Goal: Task Accomplishment & Management: Manage account settings

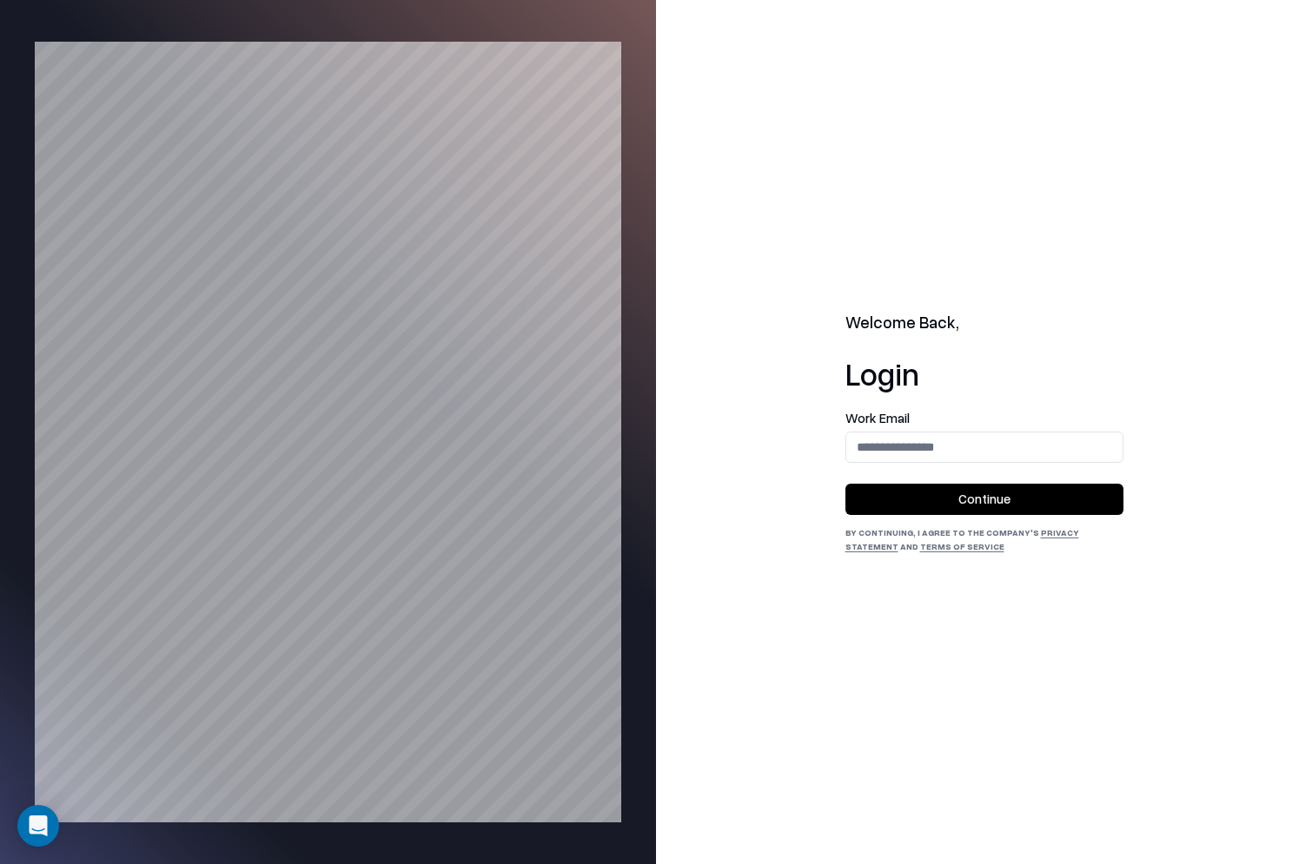
type input "**********"
click at [942, 512] on button "Continue" at bounding box center [984, 499] width 278 height 31
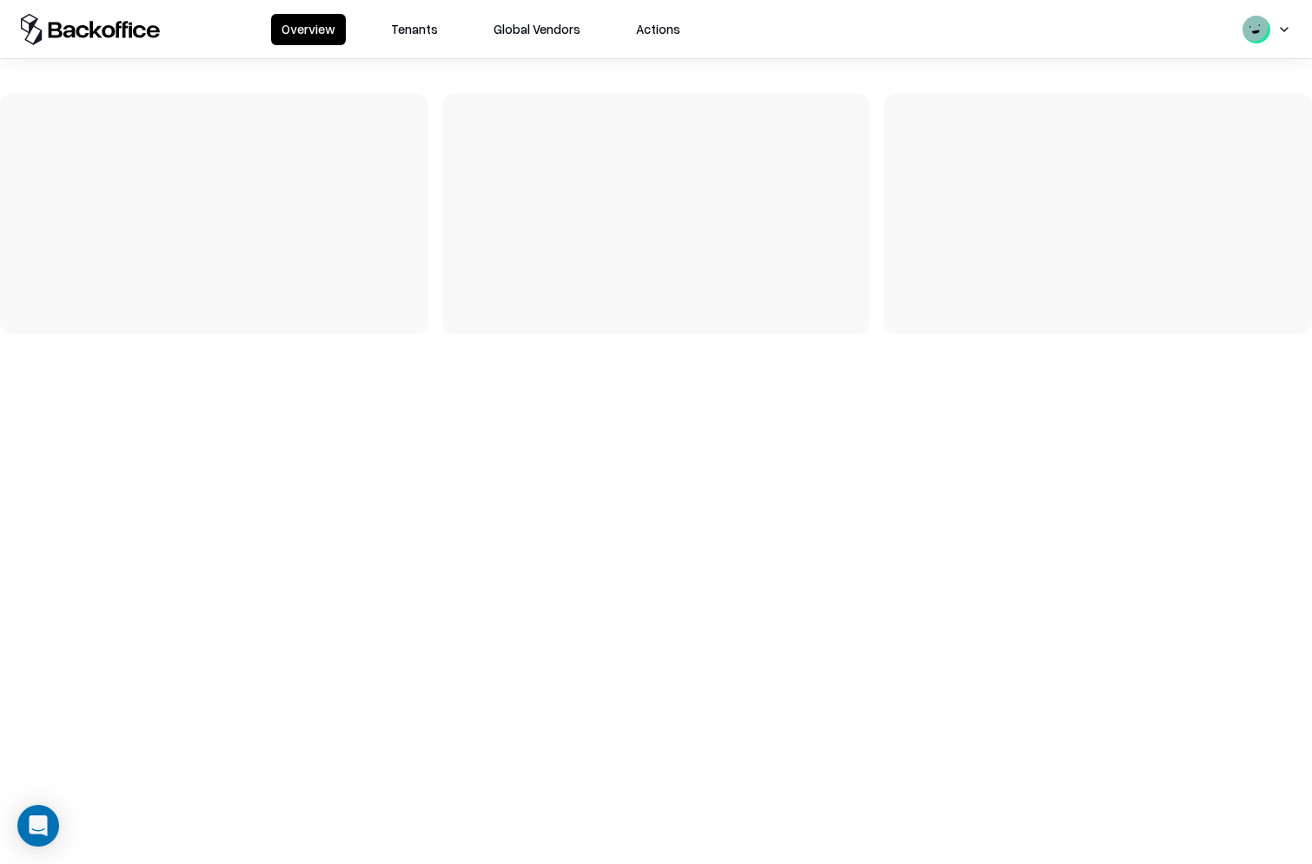
click at [417, 36] on button "Tenants" at bounding box center [415, 29] width 68 height 31
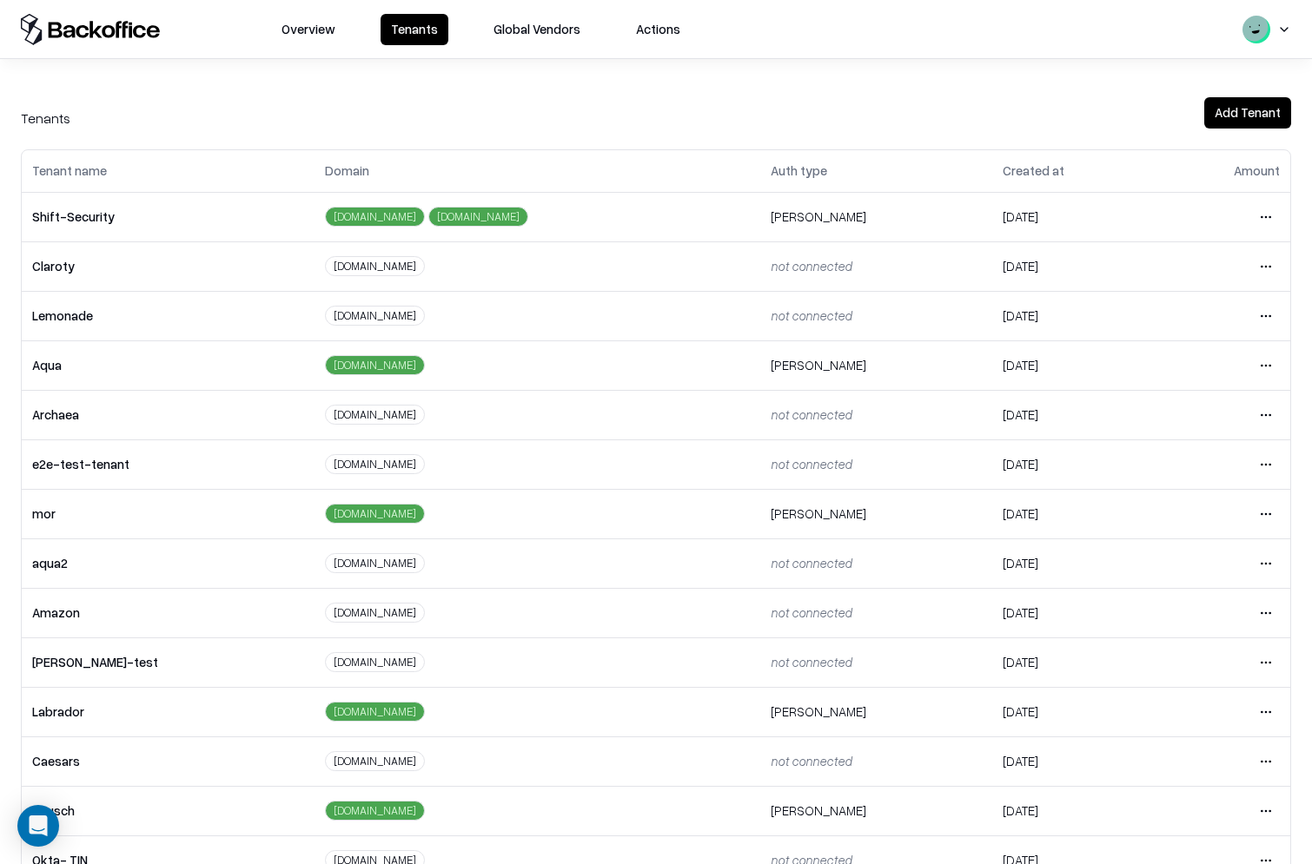
scroll to position [42, 0]
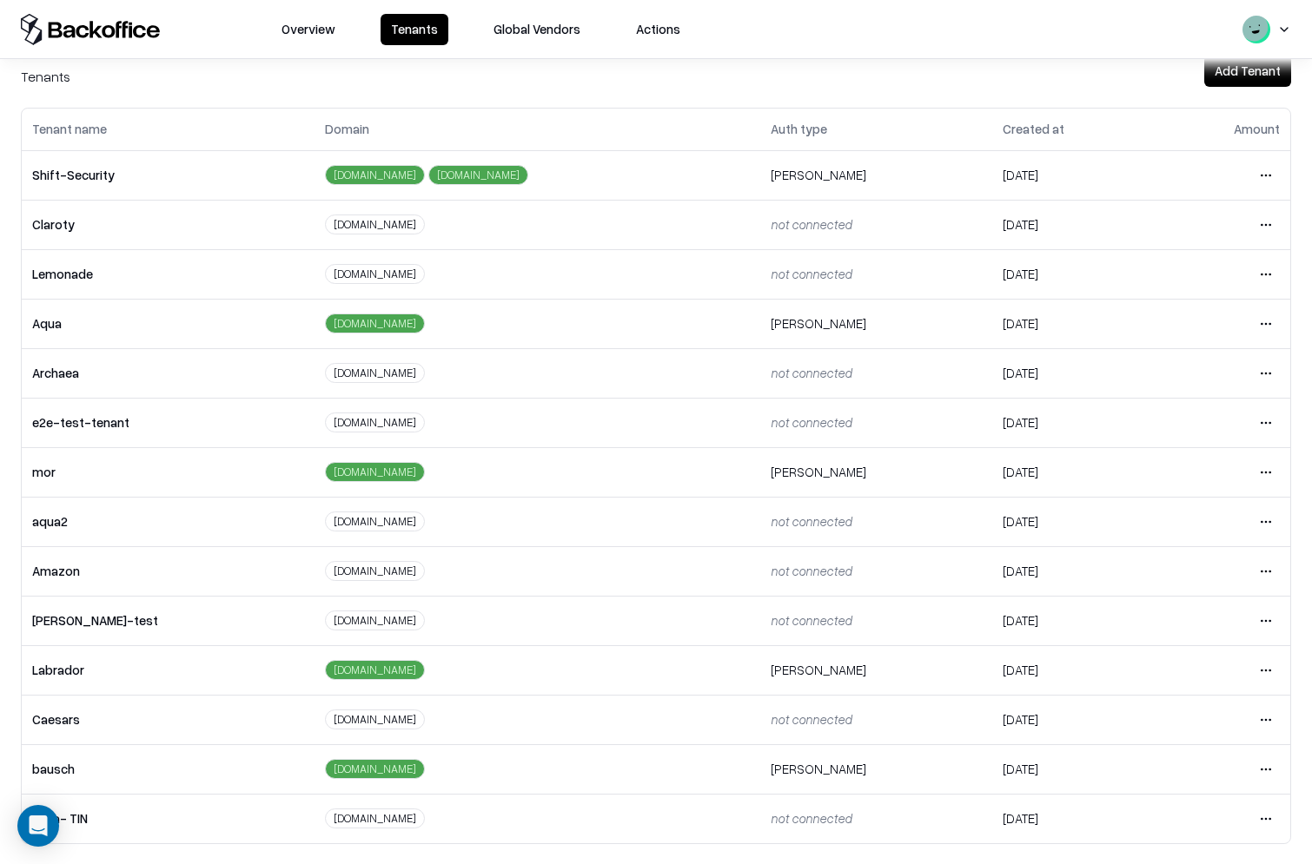
click at [1262, 721] on html "Overview Tenants Global Vendors Actions Tenants Add Tenant Tenant name Domain A…" at bounding box center [656, 432] width 1312 height 864
click at [1160, 652] on div "Login to tenant" at bounding box center [1180, 645] width 188 height 35
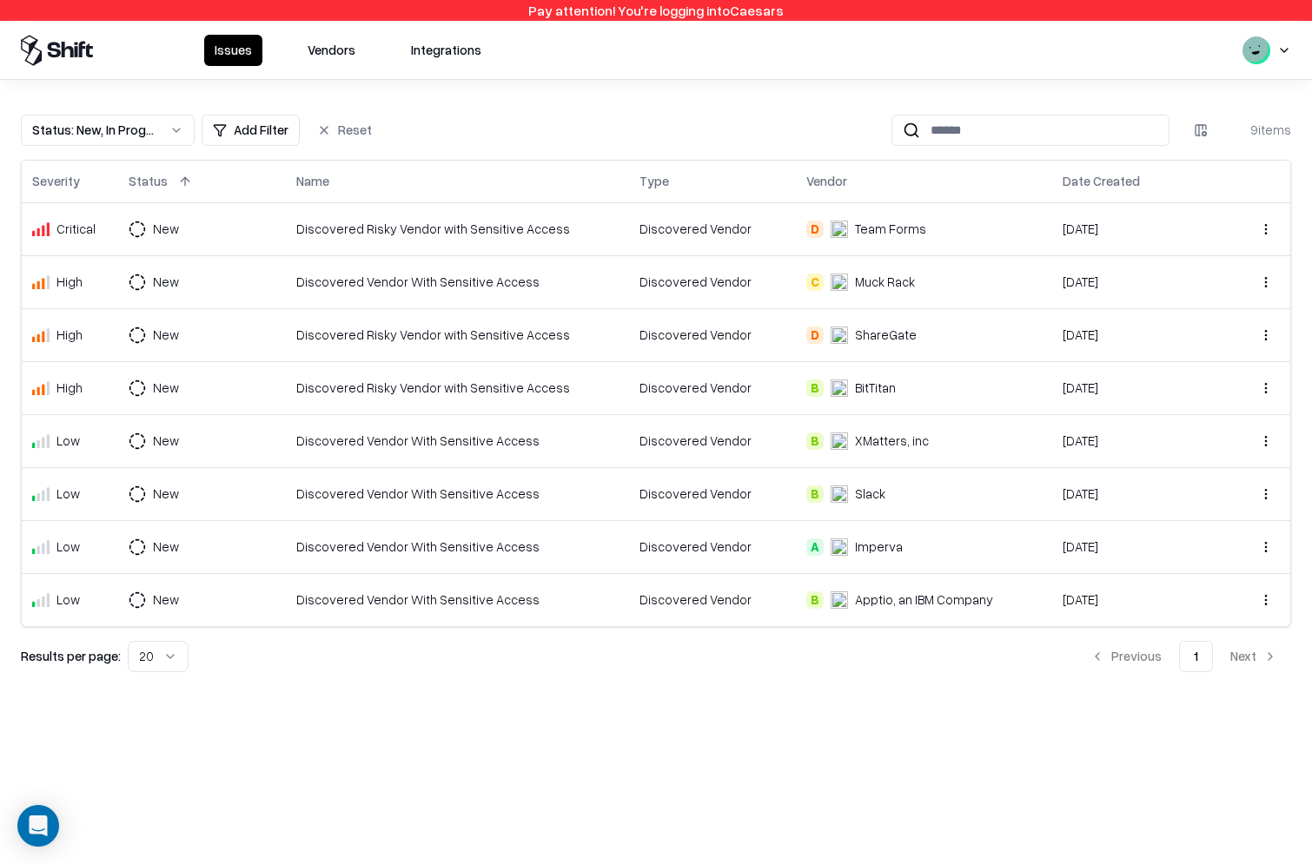
click at [341, 47] on button "Vendors" at bounding box center [331, 50] width 69 height 31
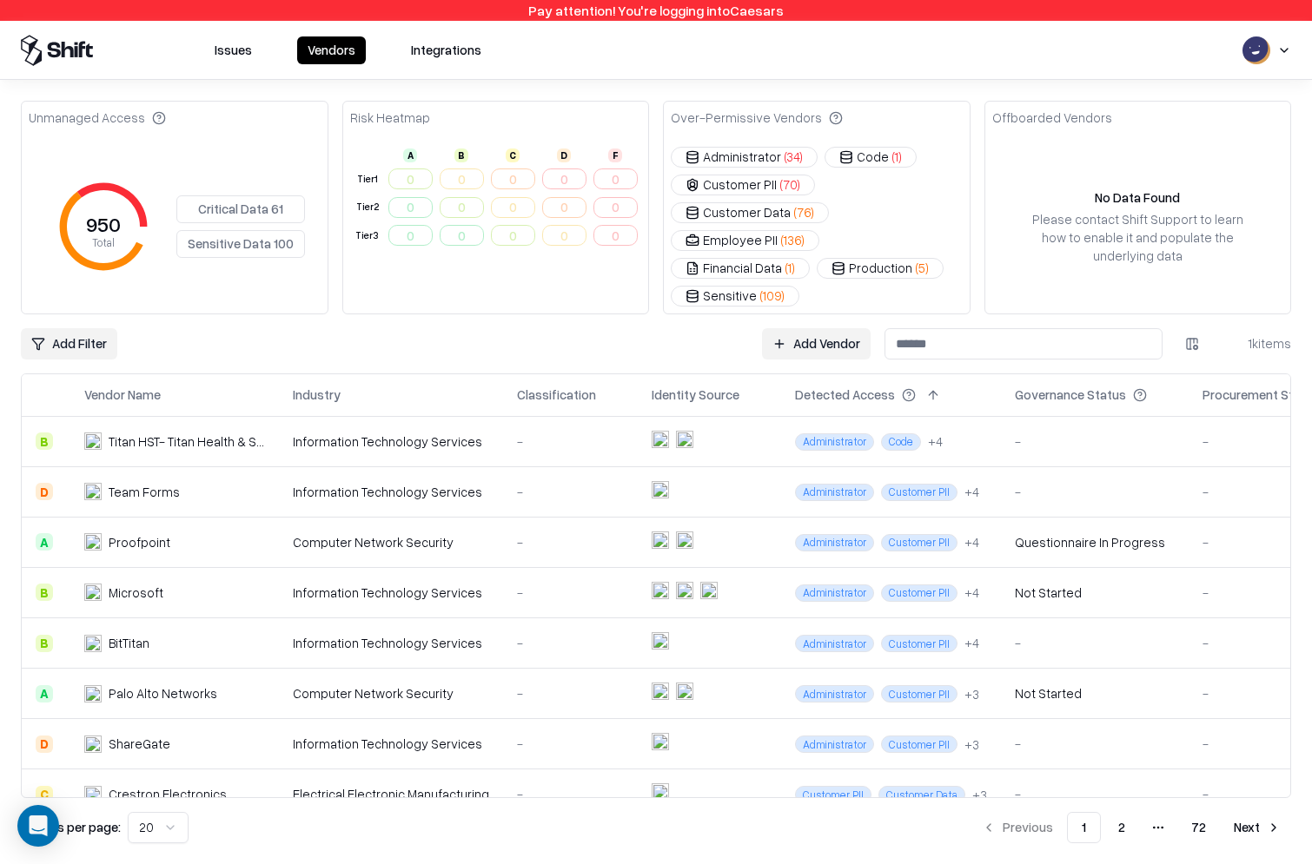
click at [158, 433] on div "Titan HST- Titan Health & Security Technologies, Inc." at bounding box center [187, 442] width 156 height 18
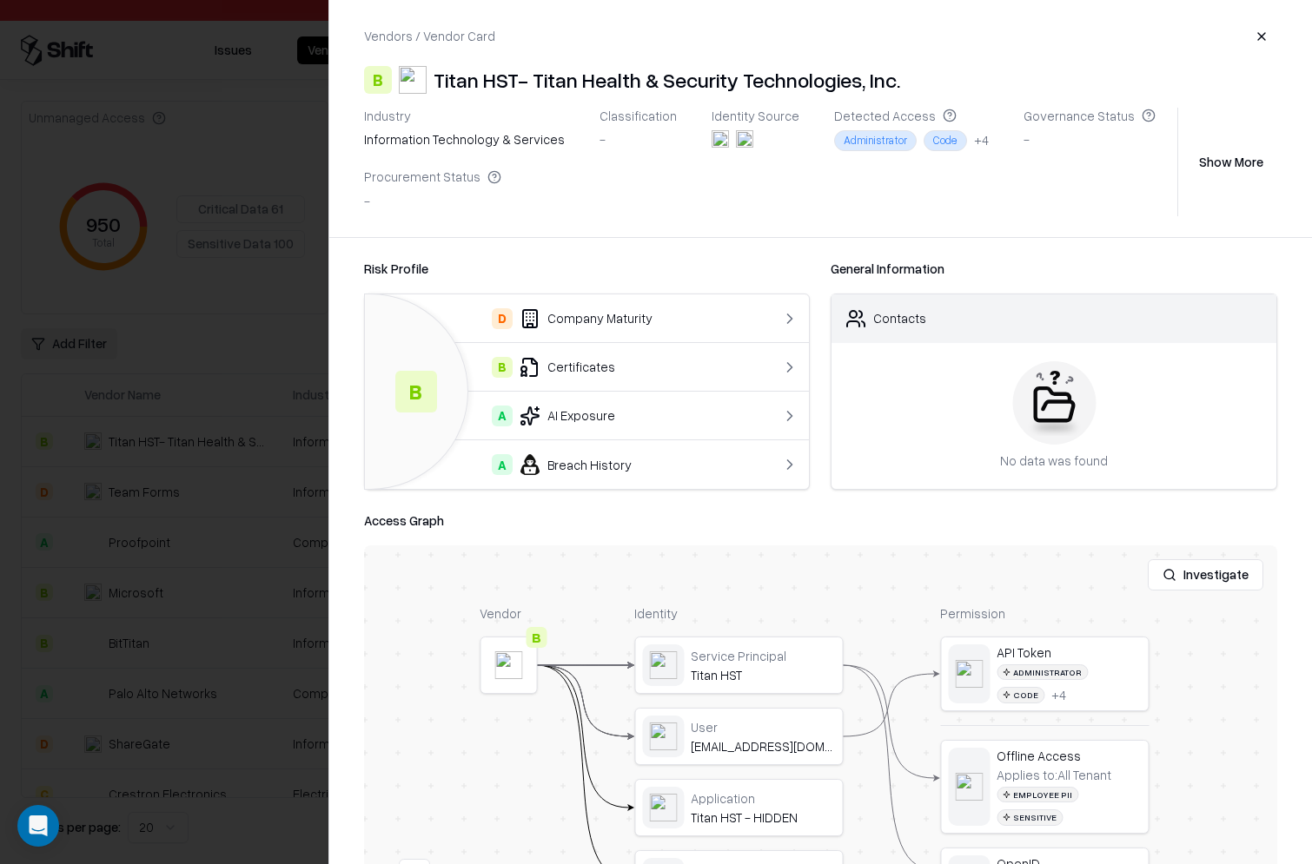
scroll to position [136, 0]
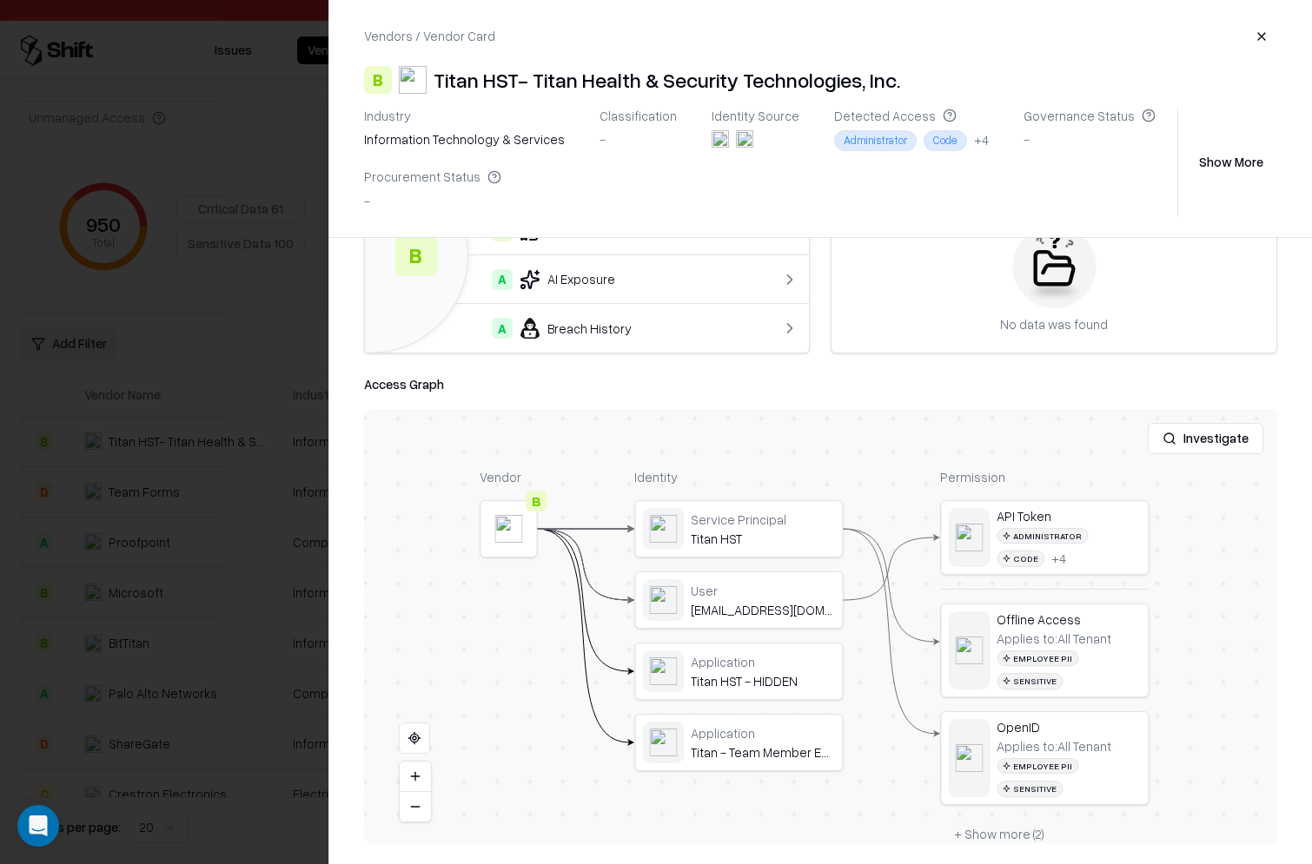
click at [0, 0] on button at bounding box center [0, 0] width 0 height 0
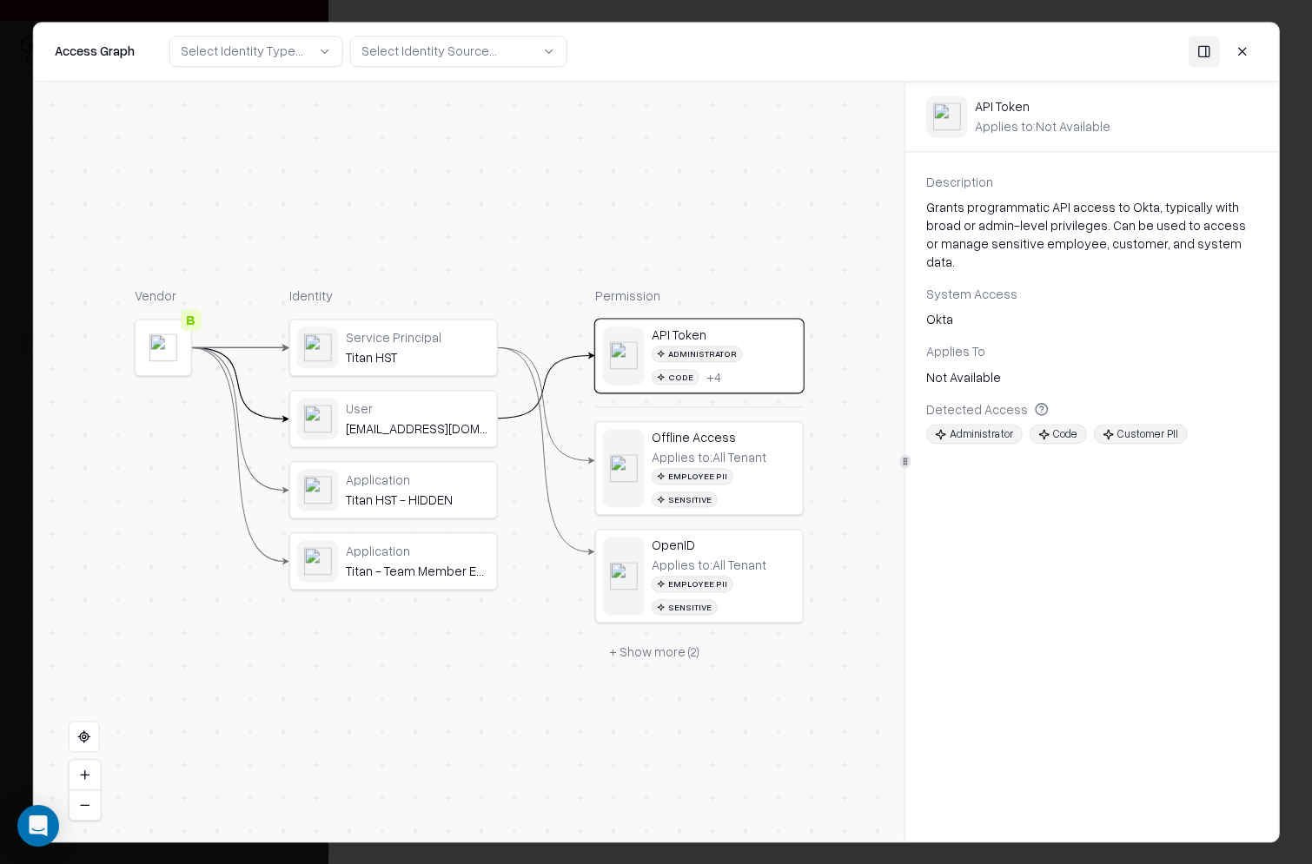
click at [1248, 53] on button at bounding box center [1241, 51] width 31 height 31
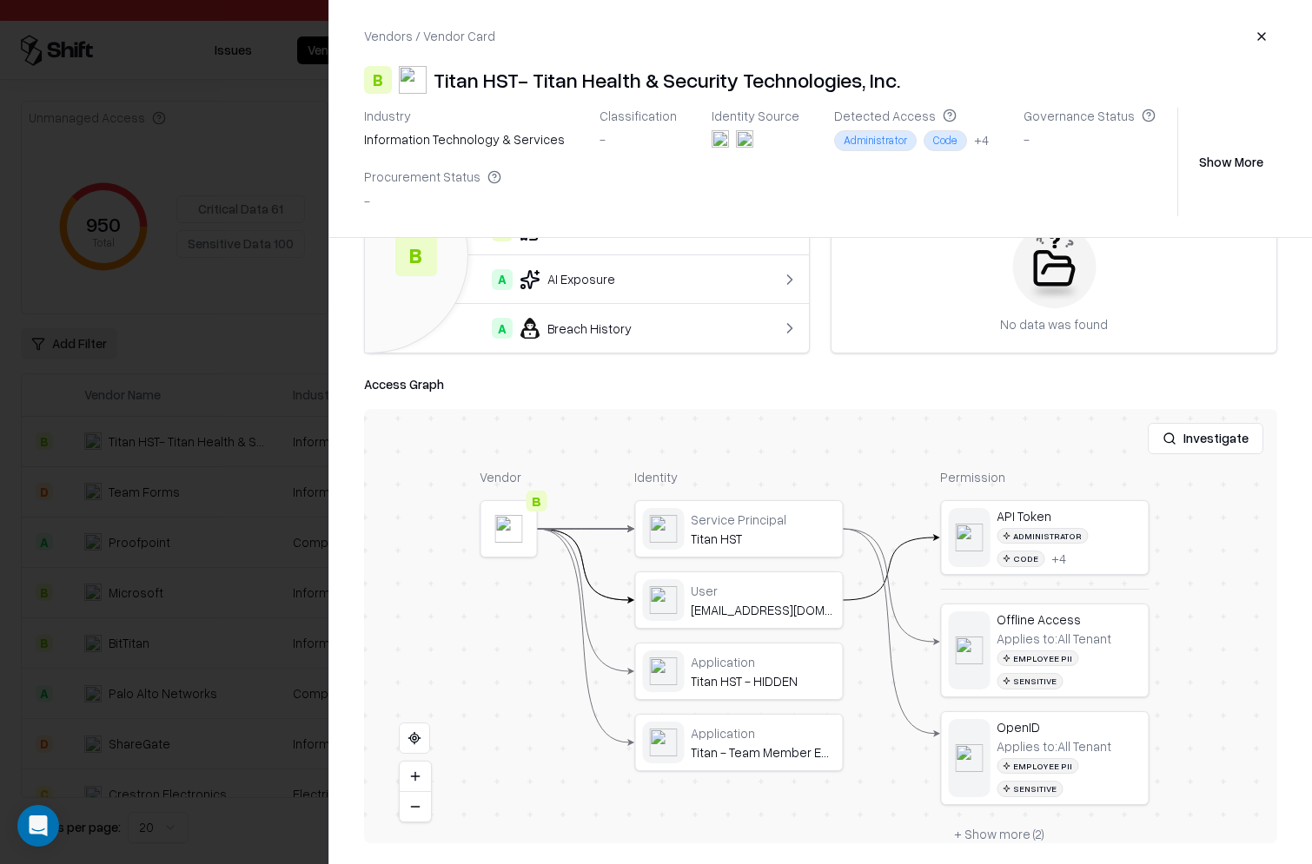
click at [0, 0] on button at bounding box center [0, 0] width 0 height 0
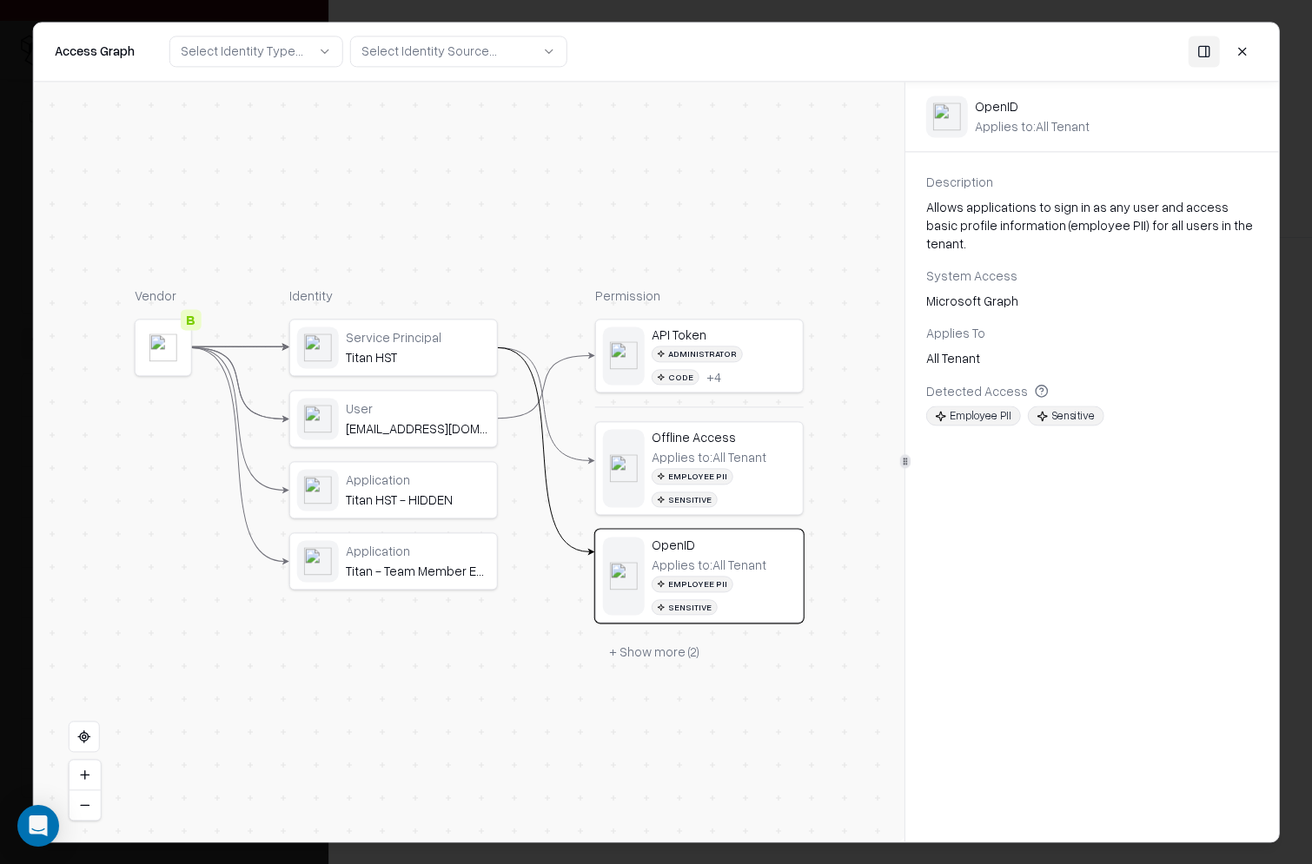
click at [1246, 49] on button at bounding box center [1241, 51] width 31 height 31
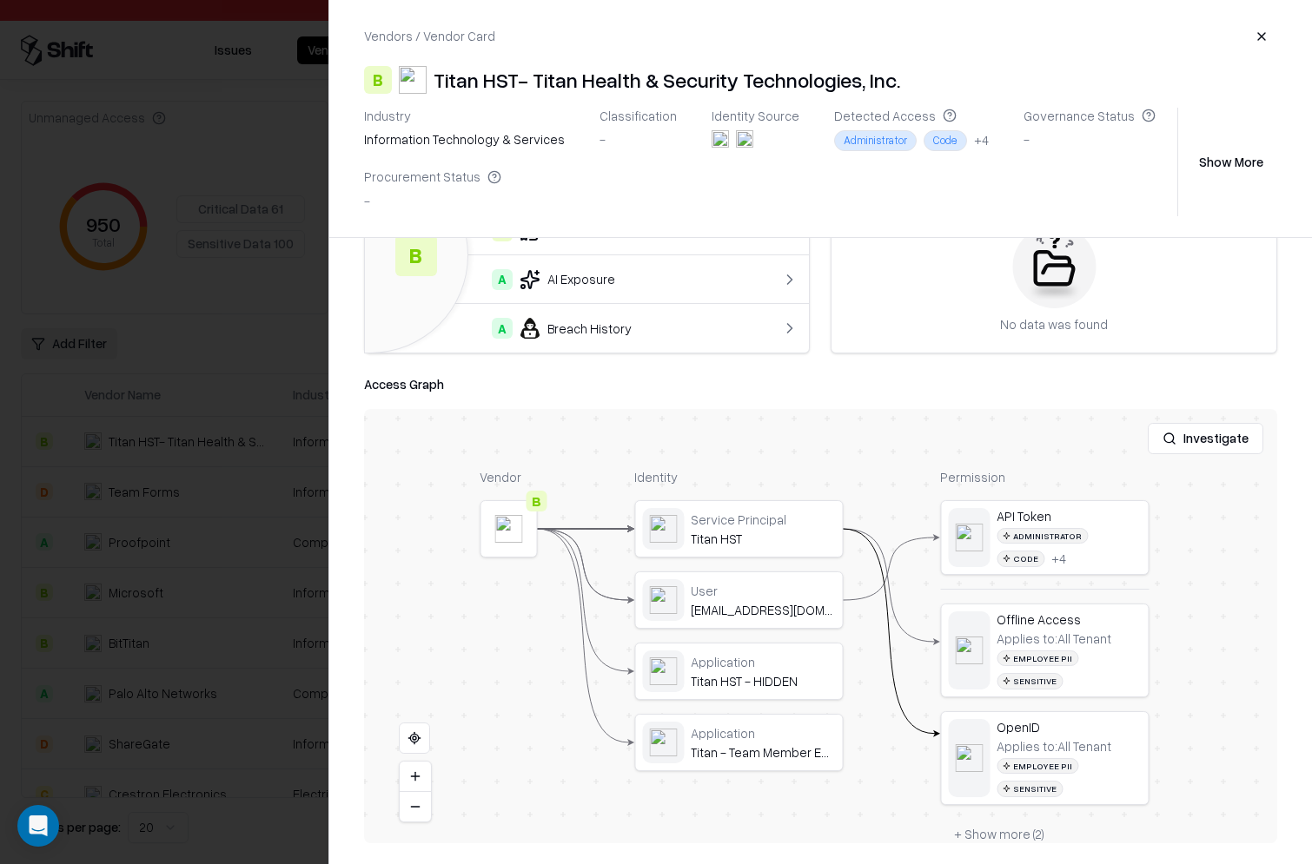
click at [1001, 819] on button "+ Show more ( 2 )" at bounding box center [999, 834] width 118 height 31
